Goal: Task Accomplishment & Management: Complete application form

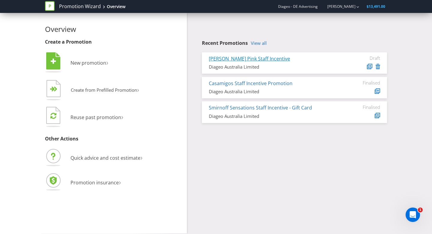
click at [248, 58] on link "[PERSON_NAME] Pink Staff Incentive" at bounding box center [249, 58] width 81 height 7
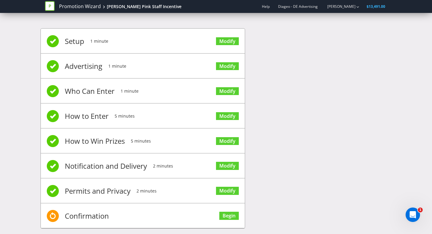
click at [90, 213] on span "Confirmation" at bounding box center [87, 216] width 44 height 24
click at [233, 214] on link "Begin" at bounding box center [229, 215] width 20 height 8
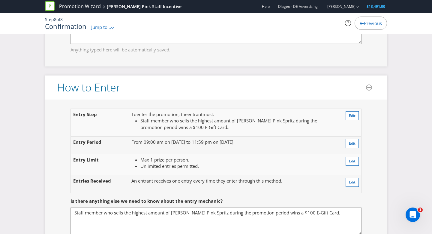
scroll to position [545, 0]
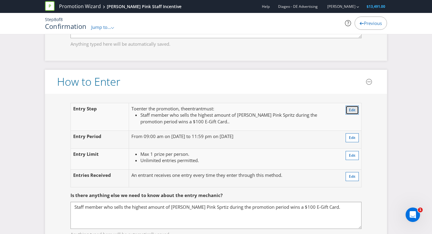
click at [354, 109] on span "Edit" at bounding box center [352, 109] width 7 height 5
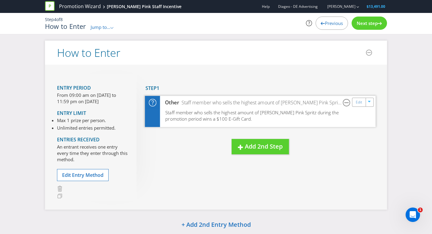
click at [361, 106] on div "Edit" at bounding box center [363, 101] width 22 height 9
click at [358, 102] on link "Edit" at bounding box center [359, 101] width 6 height 7
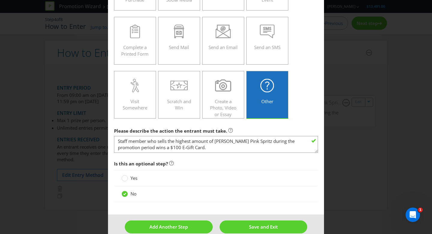
scroll to position [88, 0]
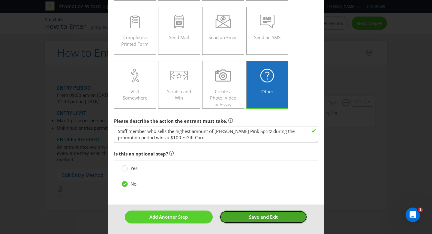
click at [252, 213] on span "Save and Exit" at bounding box center [263, 216] width 29 height 6
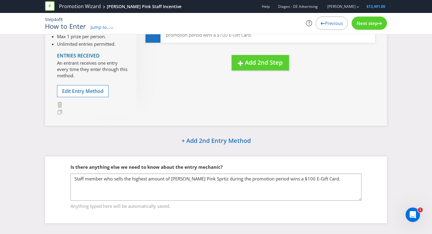
scroll to position [89, 0]
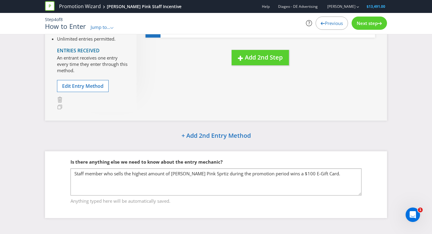
click at [360, 24] on span "Next step" at bounding box center [367, 23] width 21 height 6
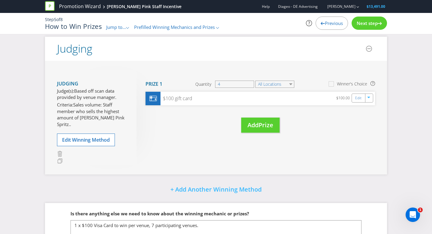
scroll to position [48, 0]
click at [367, 26] on span "Next step" at bounding box center [367, 23] width 21 height 6
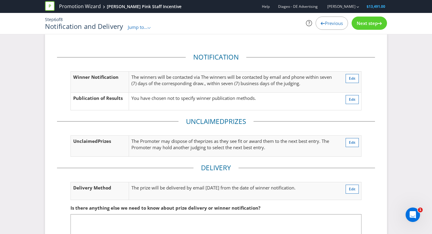
scroll to position [5, 0]
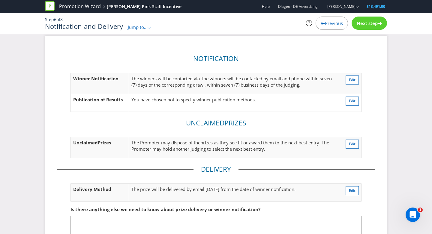
click at [372, 26] on div "Next step" at bounding box center [369, 23] width 35 height 13
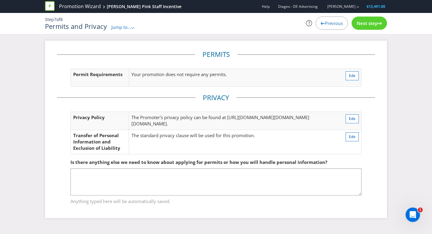
scroll to position [19, 0]
click at [369, 25] on span "Next step" at bounding box center [367, 23] width 21 height 6
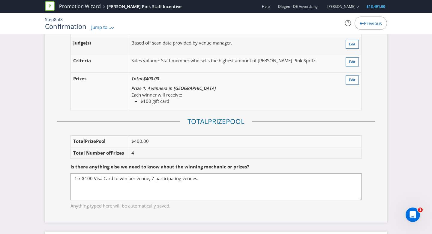
scroll to position [775, 0]
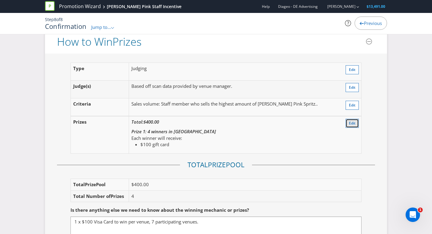
click at [351, 122] on span "Edit" at bounding box center [352, 122] width 7 height 5
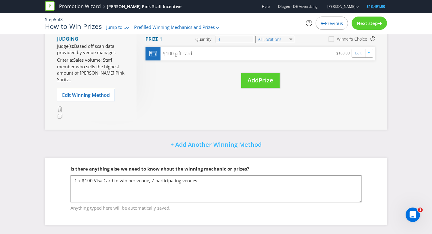
scroll to position [86, 0]
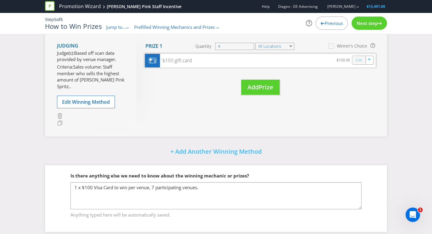
click at [356, 60] on link "Edit" at bounding box center [359, 59] width 6 height 7
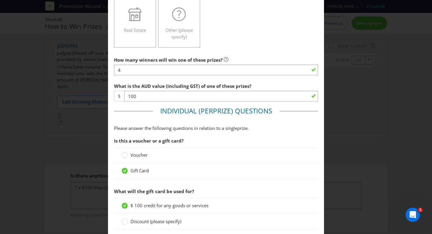
scroll to position [204, 0]
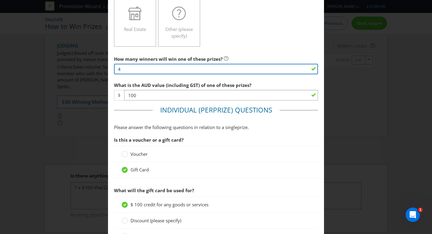
drag, startPoint x: 137, startPoint y: 69, endPoint x: 97, endPoint y: 68, distance: 39.6
click at [97, 68] on div "Edit Prize [GEOGRAPHIC_DATA] Please select the prize type Product Voucher or Gi…" at bounding box center [216, 117] width 432 height 234
type input "7"
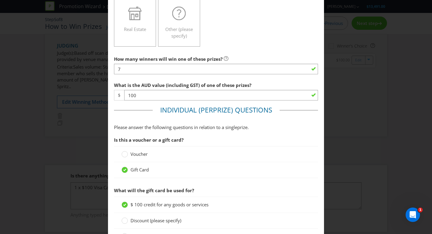
click at [213, 128] on span "Please answer the following questions in relation to a single" at bounding box center [175, 127] width 123 height 6
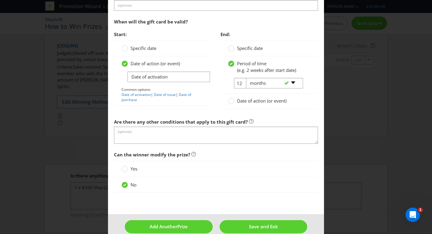
scroll to position [532, 0]
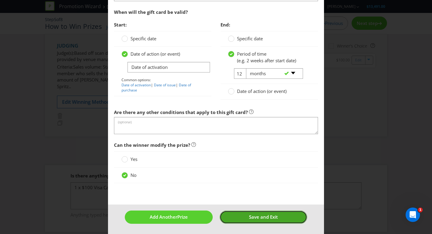
click at [233, 216] on button "Save and Exit" at bounding box center [264, 216] width 88 height 13
type input "7"
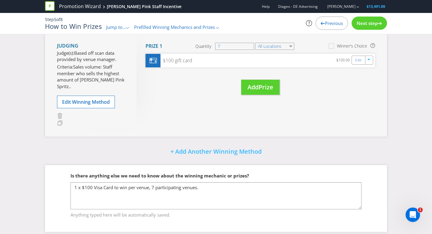
click at [363, 29] on div "Next step" at bounding box center [369, 23] width 35 height 13
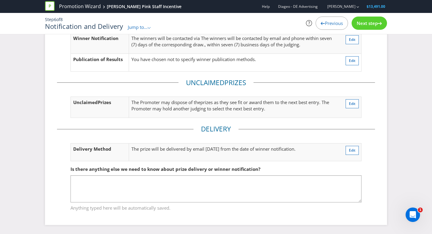
scroll to position [45, 0]
click at [366, 25] on span "Next step" at bounding box center [367, 23] width 21 height 6
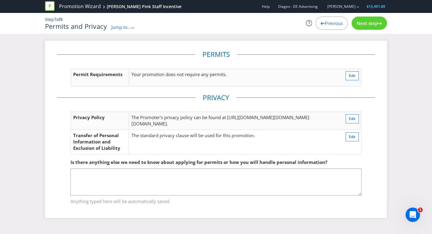
click at [366, 25] on span "Next step" at bounding box center [367, 23] width 21 height 6
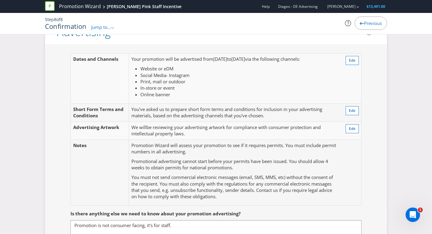
scroll to position [166, 0]
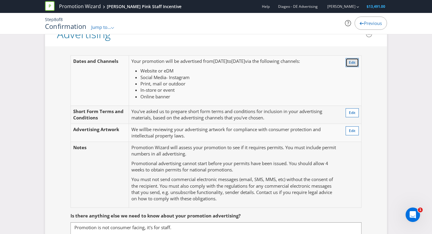
click at [352, 64] on span "Edit" at bounding box center [352, 62] width 7 height 5
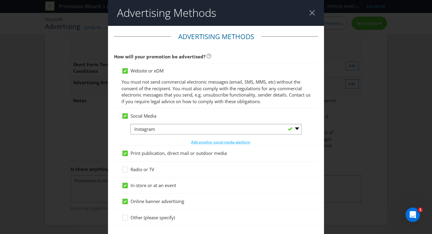
scroll to position [59, 0]
click at [126, 74] on div at bounding box center [216, 74] width 189 height 1
click at [125, 69] on div at bounding box center [125, 68] width 3 height 3
click at [0, 0] on input "Website or eDM" at bounding box center [0, 0] width 0 height 0
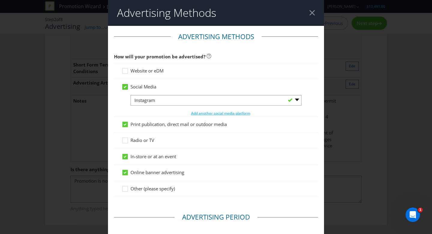
click at [126, 83] on div at bounding box center [125, 84] width 3 height 3
click at [0, 0] on input "Social Media" at bounding box center [0, 0] width 0 height 0
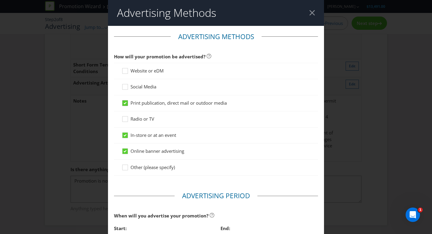
click at [126, 100] on div at bounding box center [125, 100] width 3 height 3
click at [0, 0] on input "Print publication, direct mail or outdoor media" at bounding box center [0, 0] width 0 height 0
click at [127, 135] on icon at bounding box center [125, 134] width 5 height 5
click at [0, 0] on input "In-store or at an event" at bounding box center [0, 0] width 0 height 0
click at [127, 146] on div "Online banner advertising" at bounding box center [216, 151] width 204 height 16
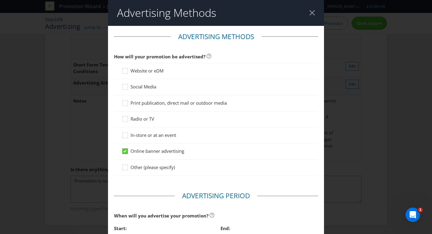
click at [126, 150] on icon at bounding box center [125, 151] width 3 height 2
click at [0, 0] on input "Online banner advertising" at bounding box center [0, 0] width 0 height 0
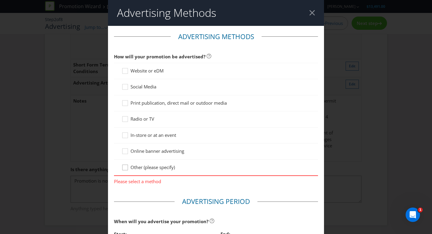
click at [125, 168] on icon at bounding box center [126, 168] width 9 height 9
click at [0, 0] on input "Other (please specify)" at bounding box center [0, 0] width 0 height 0
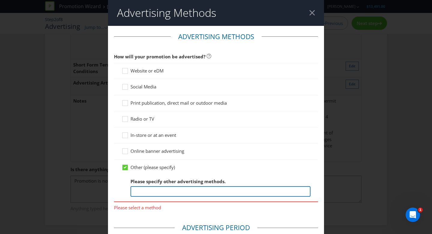
click at [170, 192] on input "text" at bounding box center [221, 191] width 180 height 11
type input "This is a staff incentive. Not consumer facing."
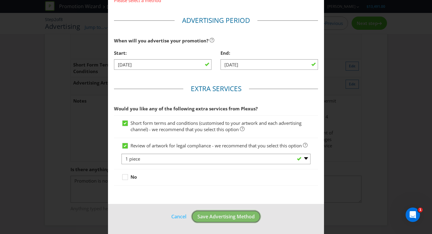
scroll to position [201, 0]
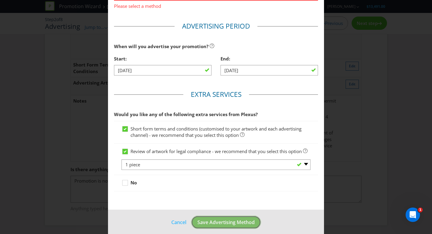
click at [216, 219] on span "Save Advertising Method" at bounding box center [226, 222] width 57 height 7
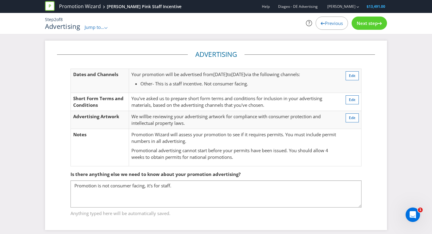
scroll to position [5, 0]
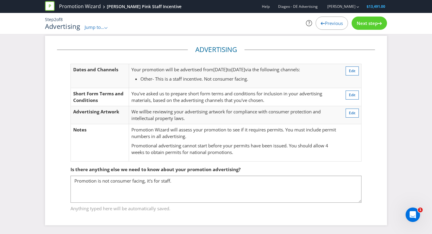
click at [379, 24] on icon at bounding box center [380, 23] width 4 height 3
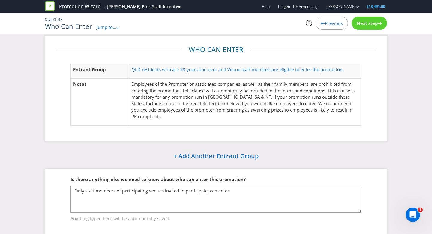
scroll to position [15, 0]
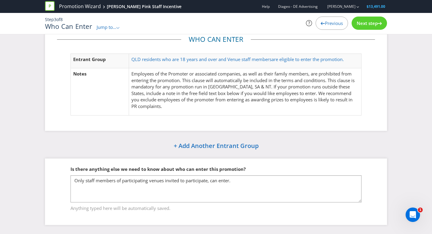
click at [371, 22] on span "Next step" at bounding box center [367, 23] width 21 height 6
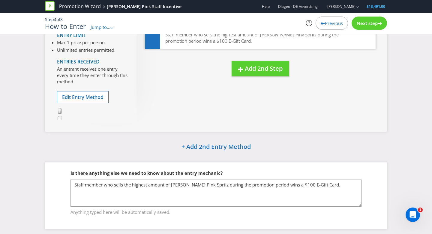
scroll to position [89, 0]
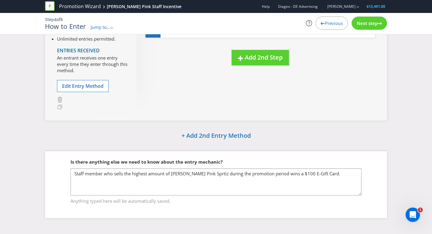
click at [370, 24] on span "Next step" at bounding box center [367, 23] width 21 height 6
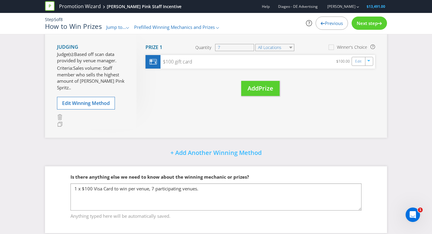
scroll to position [86, 0]
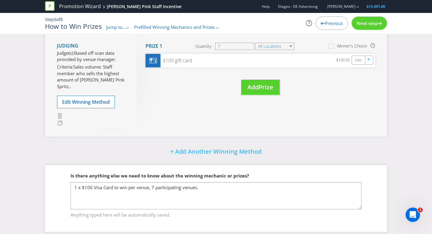
click at [364, 29] on div "Next step" at bounding box center [369, 23] width 35 height 13
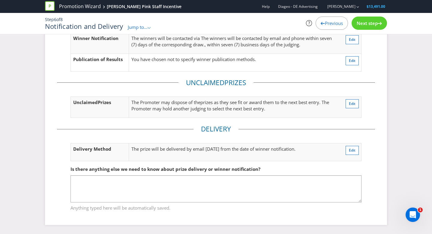
scroll to position [45, 0]
click at [364, 29] on div "Next step" at bounding box center [369, 23] width 35 height 13
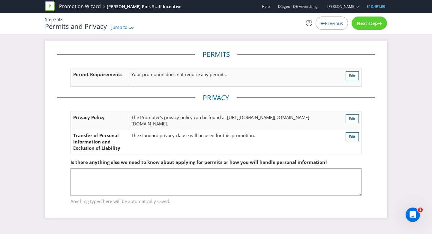
click at [364, 29] on div "Next step" at bounding box center [369, 23] width 35 height 13
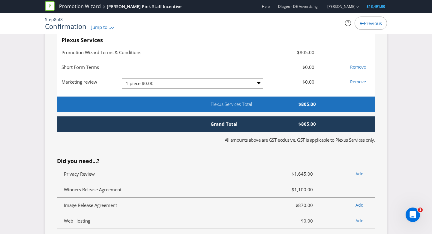
scroll to position [1415, 0]
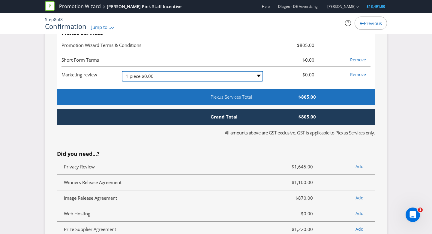
click at [172, 81] on select "-- Please Select -- 1 piece $0.00 2-4 pieces (provided at same time) $0.00 5-7 …" at bounding box center [192, 76] width 141 height 11
click at [122, 81] on select "-- Please Select -- 1 piece $0.00 2-4 pieces (provided at same time) $0.00 5-7 …" at bounding box center [192, 76] width 141 height 11
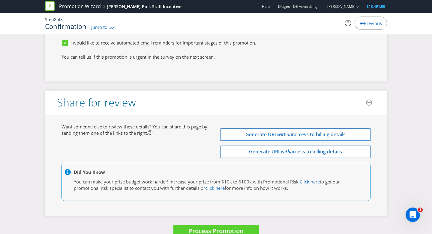
scroll to position [1844, 0]
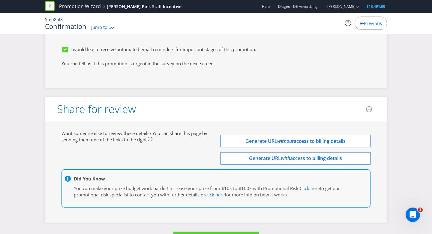
click at [73, 32] on input "23348 - [PERSON_NAME]" at bounding box center [137, 26] width 150 height 11
paste input "51"
type input "23351 - [PERSON_NAME]"
click at [128, 43] on div "Purchase/job number (if applicable)? 23351 - [PERSON_NAME]" at bounding box center [135, 26] width 164 height 33
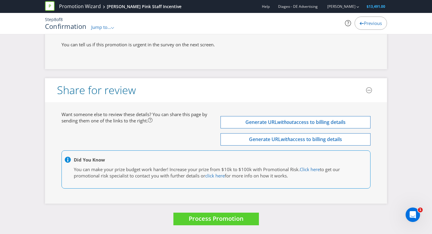
scroll to position [1888, 0]
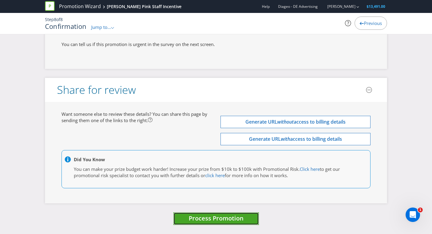
click at [185, 214] on button "Process Promotion" at bounding box center [217, 218] width 86 height 13
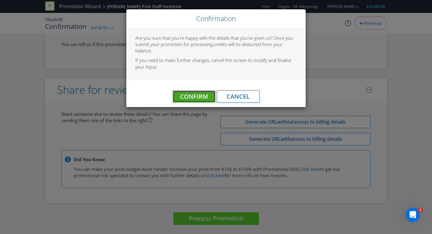
click at [185, 99] on span "Confirm" at bounding box center [194, 96] width 28 height 8
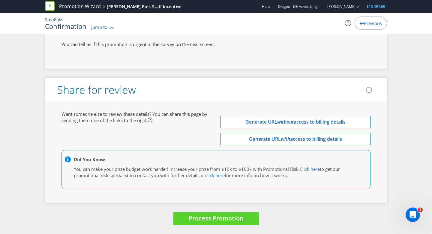
scroll to position [0, 0]
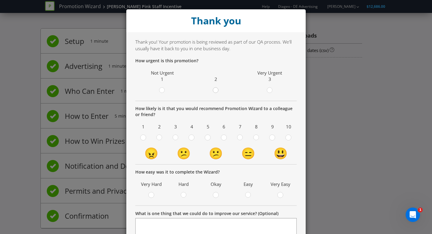
click at [213, 90] on circle at bounding box center [215, 89] width 5 height 5
click at [0, 0] on input "radio" at bounding box center [0, 0] width 0 height 0
click at [206, 138] on circle at bounding box center [207, 137] width 5 height 5
click at [0, 0] on input "radio" at bounding box center [0, 0] width 0 height 0
click at [216, 191] on div "Okay" at bounding box center [216, 189] width 26 height 20
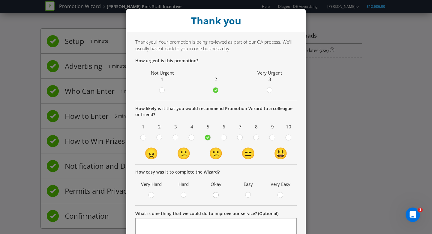
click at [216, 196] on circle at bounding box center [215, 194] width 5 height 5
click at [0, 0] on input "radio" at bounding box center [0, 0] width 0 height 0
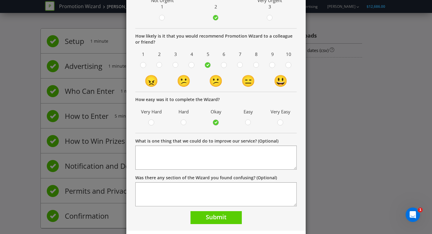
scroll to position [87, 0]
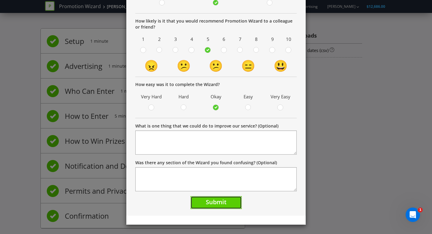
click at [216, 203] on span "Submit" at bounding box center [216, 202] width 21 height 8
